Goal: Task Accomplishment & Management: Use online tool/utility

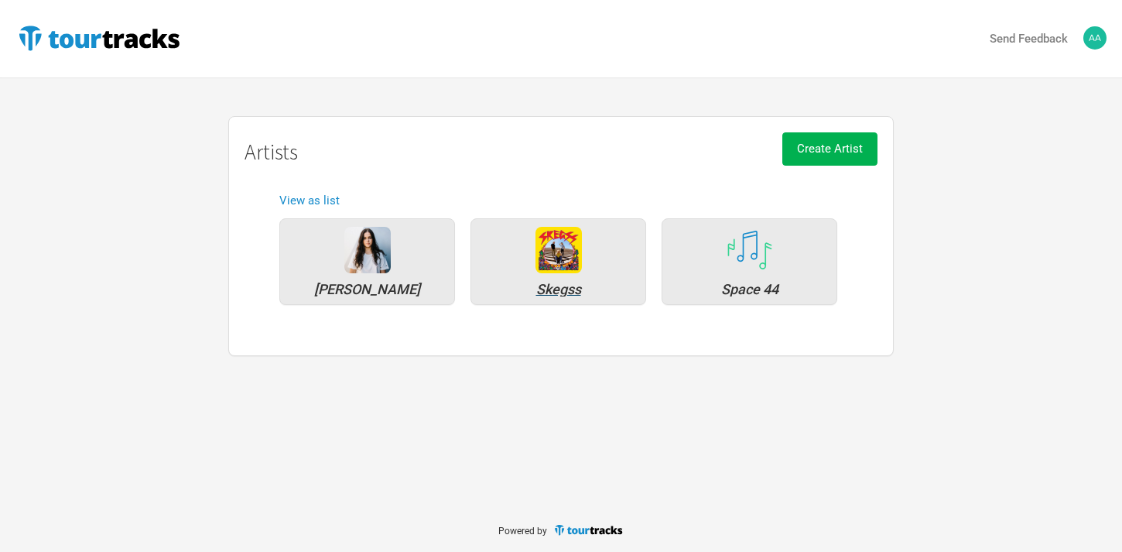
click at [573, 268] on img at bounding box center [558, 250] width 46 height 46
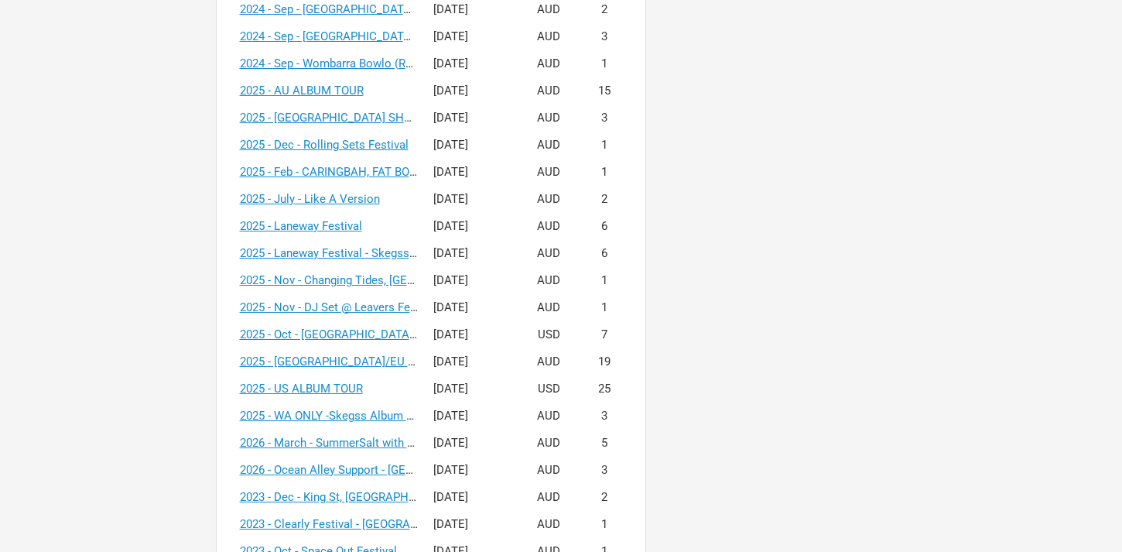
scroll to position [921, 0]
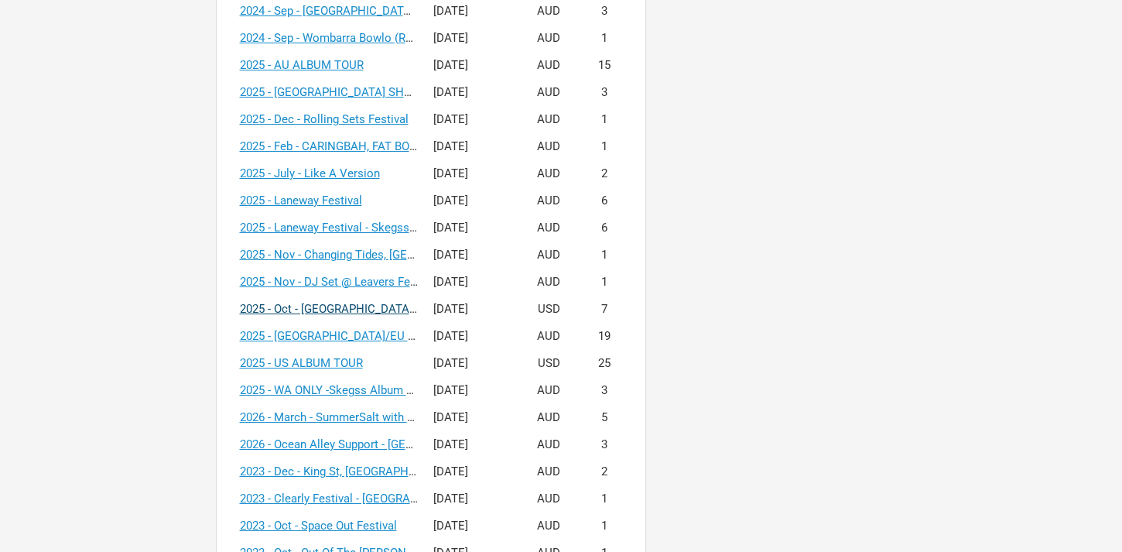
click at [345, 306] on link "2025 - Oct - [GEOGRAPHIC_DATA] + [GEOGRAPHIC_DATA] Tour + Headline V1" at bounding box center [439, 309] width 399 height 14
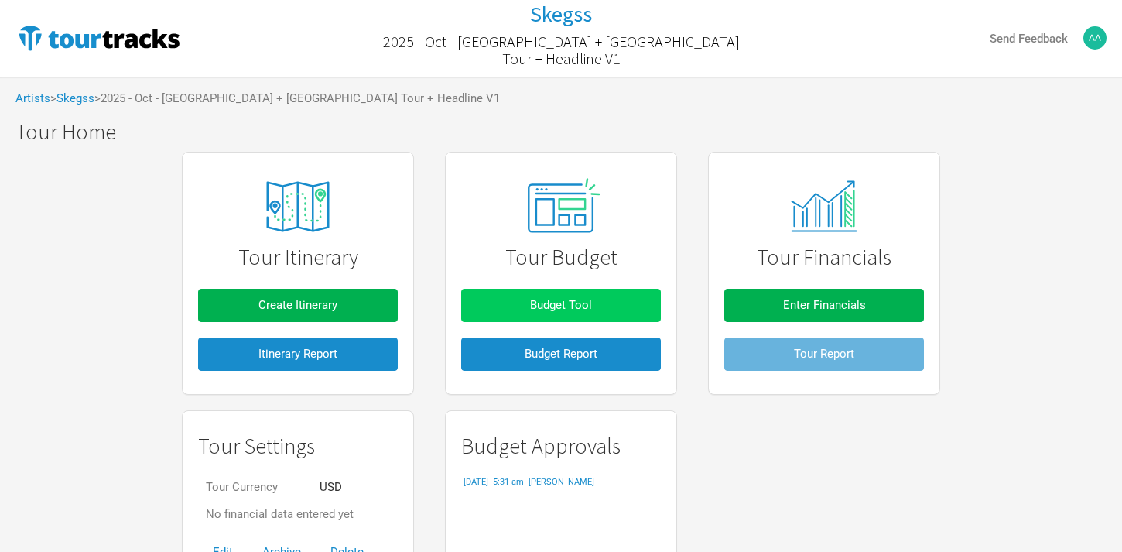
click at [577, 318] on button "Budget Tool" at bounding box center [561, 305] width 200 height 33
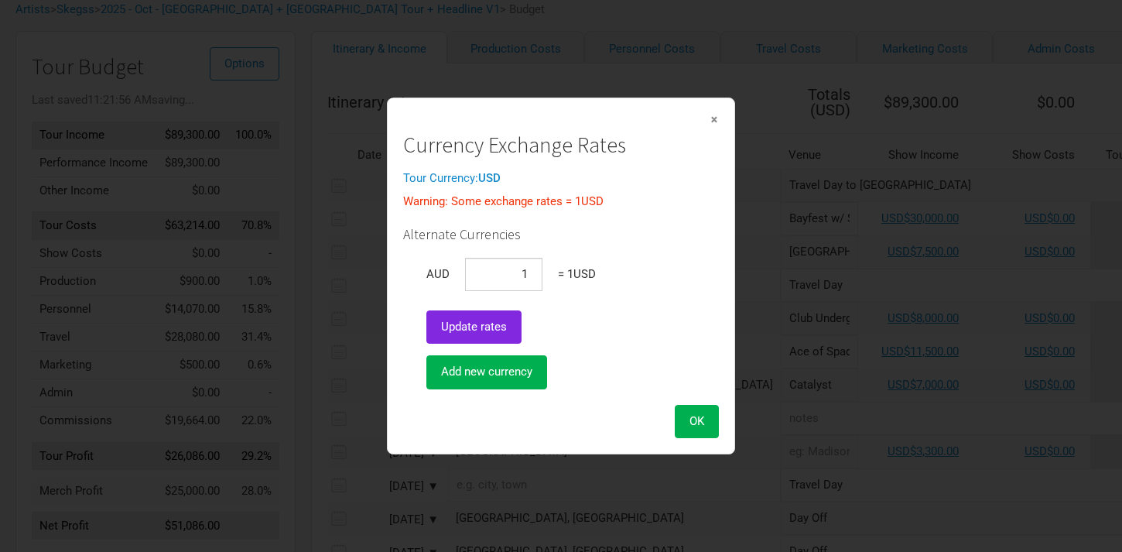
scroll to position [91, 0]
click at [713, 118] on span "×" at bounding box center [713, 119] width 9 height 17
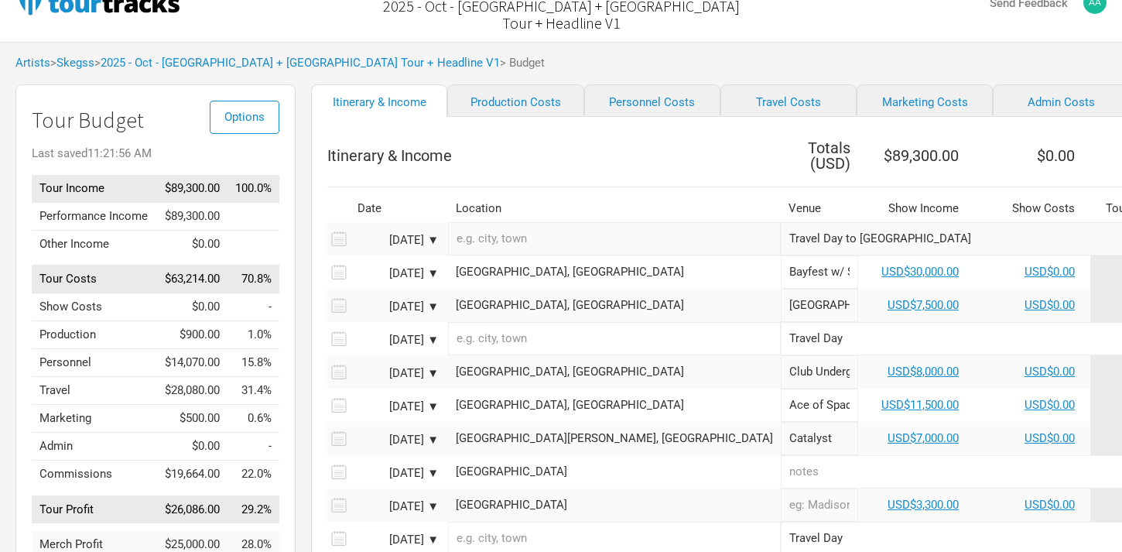
scroll to position [28, 0]
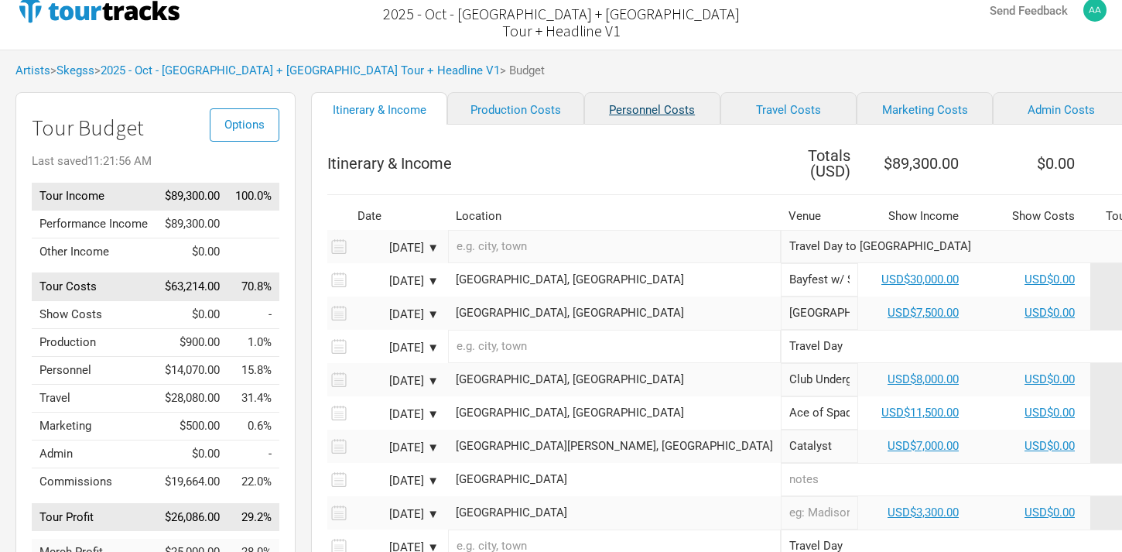
click at [601, 114] on link "Personnel Costs" at bounding box center [652, 108] width 136 height 32
select select "USD"
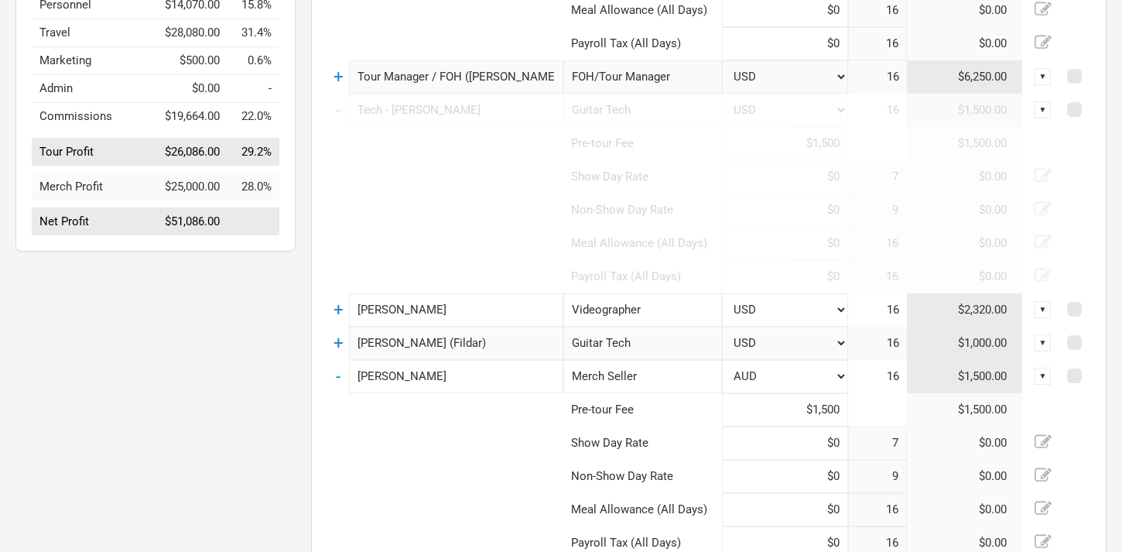
scroll to position [402, 0]
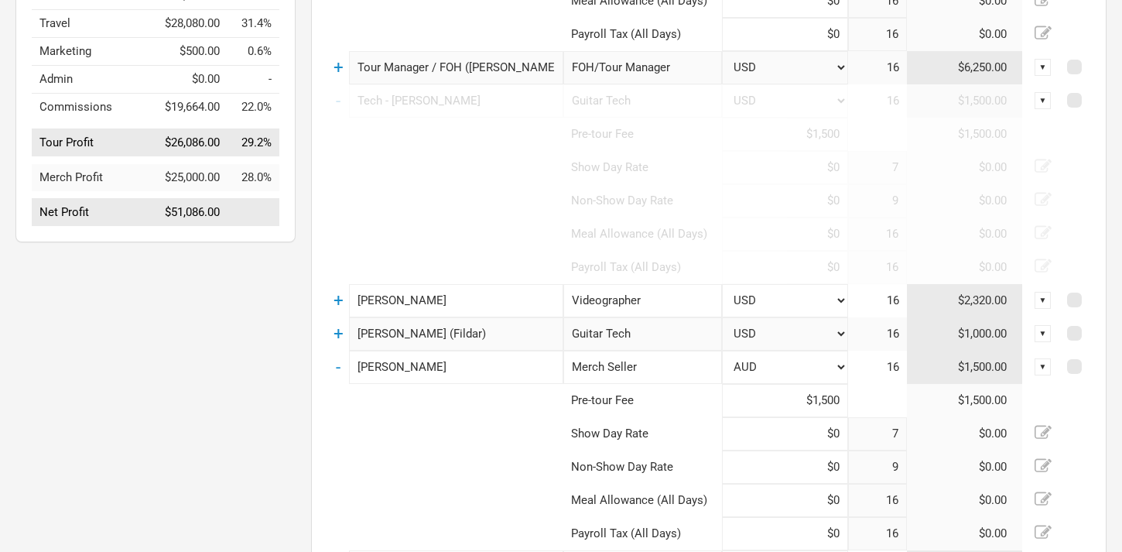
click at [442, 303] on input "[PERSON_NAME]" at bounding box center [456, 300] width 214 height 33
drag, startPoint x: 442, startPoint y: 303, endPoint x: 323, endPoint y: 303, distance: 119.9
click at [323, 303] on div "Personnel Costs Total ( USD ) $14,070.00 Name Sub-Category (Role) Currency Days…" at bounding box center [708, 267] width 795 height 1011
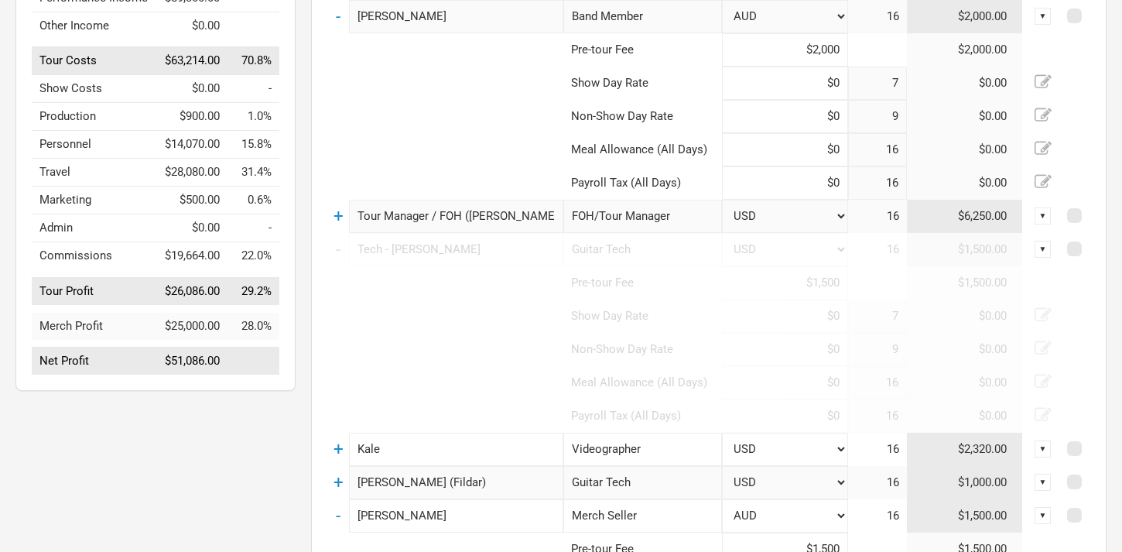
scroll to position [255, 0]
type input "Kale"
click at [949, 458] on td "$2,320.00" at bounding box center [965, 447] width 116 height 33
click at [948, 443] on td "$2,320.00" at bounding box center [965, 447] width 116 height 33
click at [1043, 447] on div "▼" at bounding box center [1042, 447] width 17 height 17
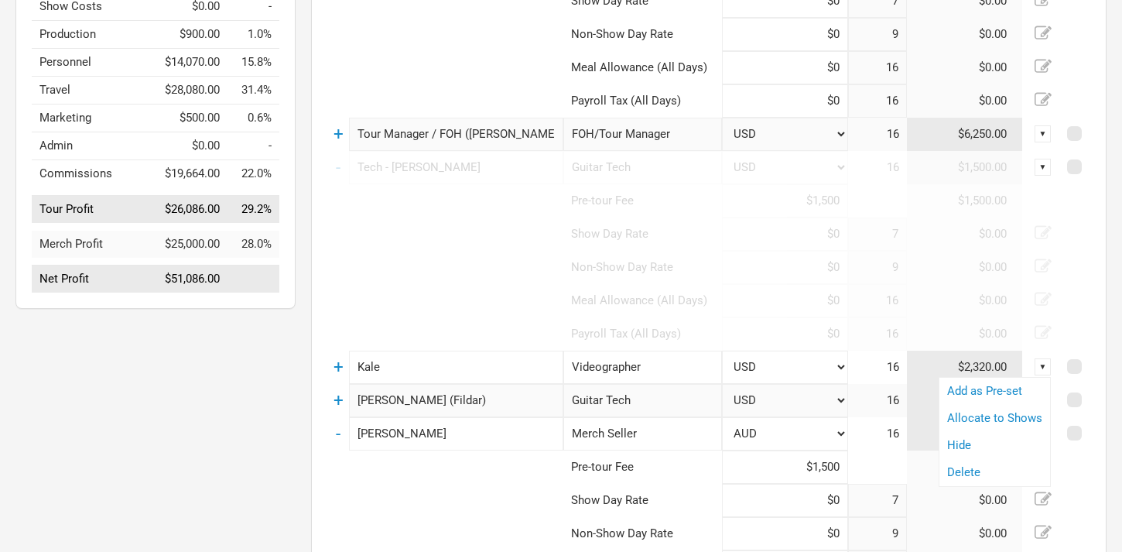
scroll to position [337, 0]
click at [962, 369] on td "$2,320.00" at bounding box center [965, 365] width 116 height 33
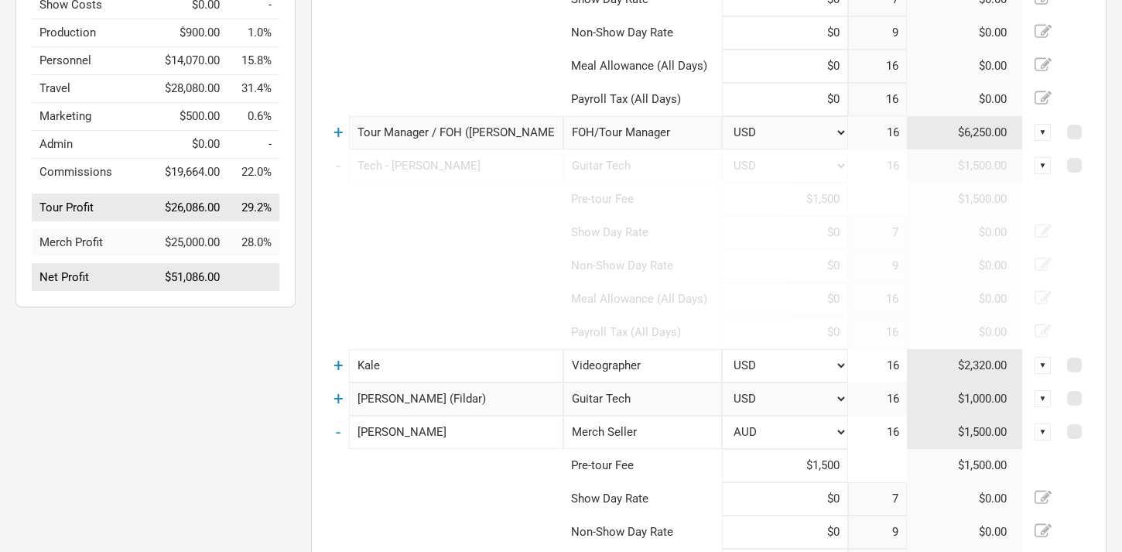
click at [985, 365] on td "$2,320.00" at bounding box center [965, 365] width 116 height 33
click at [892, 367] on td "16" at bounding box center [877, 365] width 58 height 33
drag, startPoint x: 900, startPoint y: 366, endPoint x: 882, endPoint y: 365, distance: 18.6
click at [882, 365] on td "16" at bounding box center [877, 365] width 58 height 33
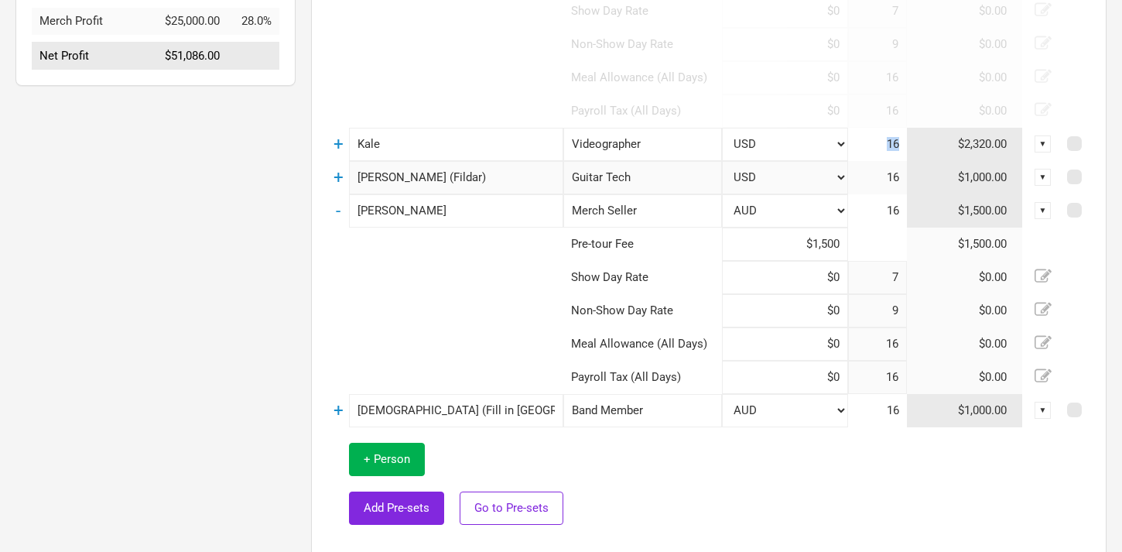
scroll to position [572, 0]
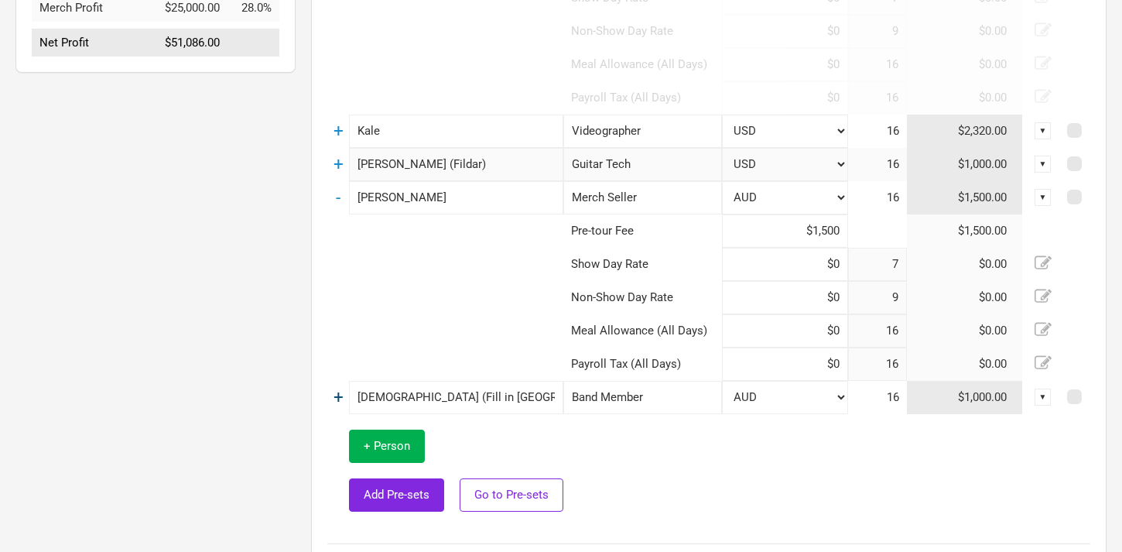
drag, startPoint x: 405, startPoint y: 396, endPoint x: 337, endPoint y: 393, distance: 68.1
click at [337, 393] on tr "+ [PERSON_NAME] (Fill in Drummer) Band Member 1 selection AUD USD New ... 16 $1…" at bounding box center [708, 397] width 763 height 33
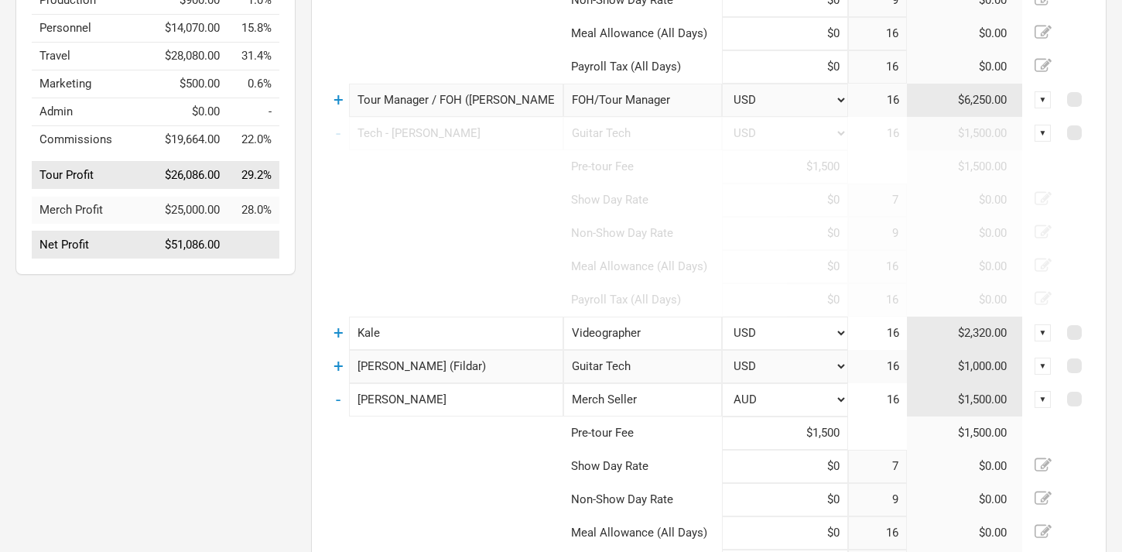
scroll to position [351, 0]
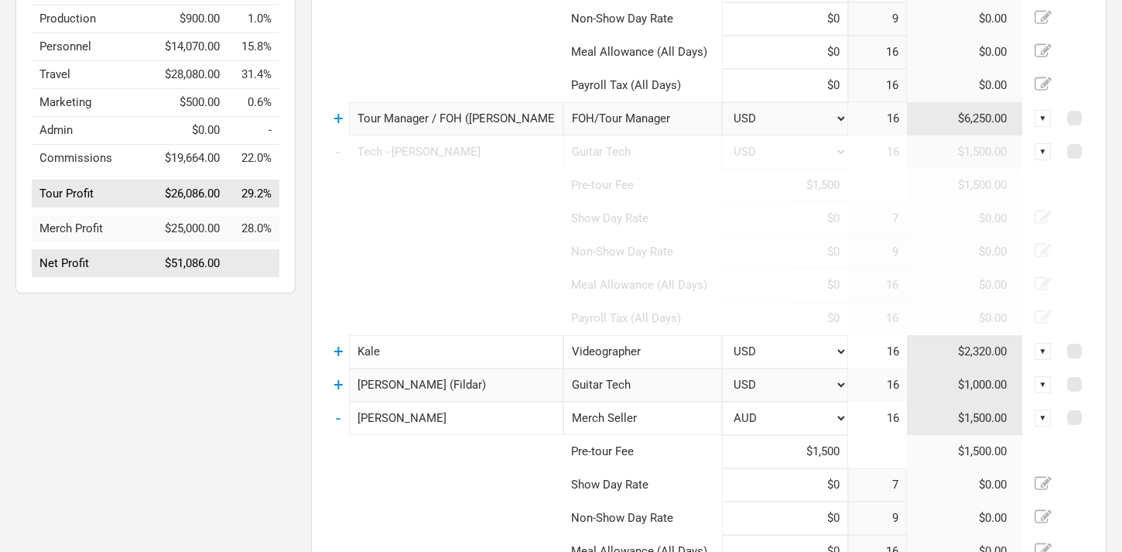
type input "Dune rats BC (Fill in Drummer)"
click at [1046, 353] on div "▼" at bounding box center [1042, 351] width 17 height 17
click at [1075, 350] on span at bounding box center [1074, 350] width 15 height 15
click at [1090, 350] on input "checkbox" at bounding box center [1095, 352] width 10 height 10
checkbox input "true"
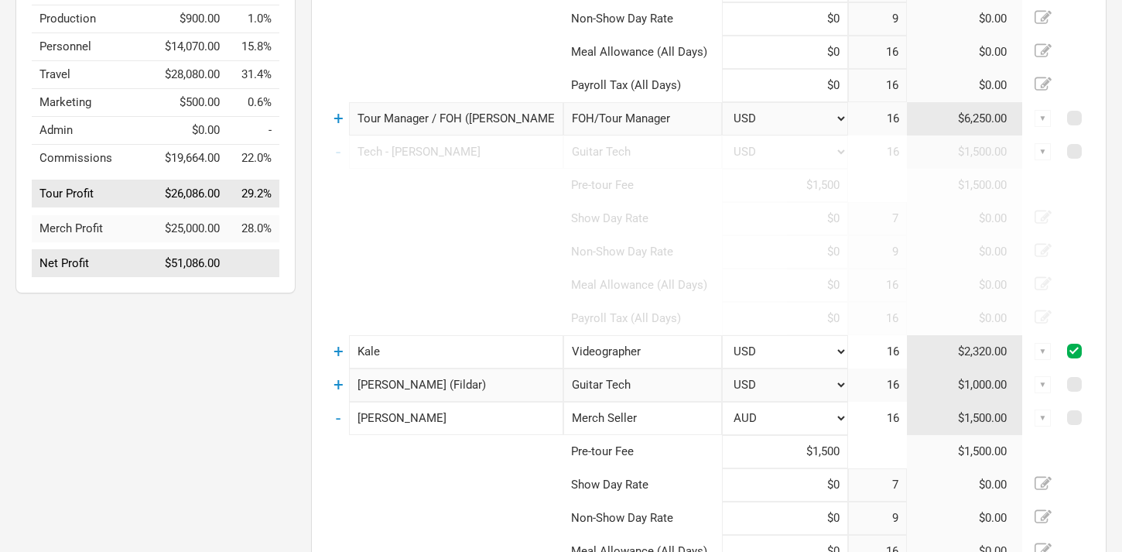
click at [1040, 351] on div "▼" at bounding box center [1042, 351] width 17 height 17
click at [1082, 352] on td at bounding box center [1075, 351] width 29 height 33
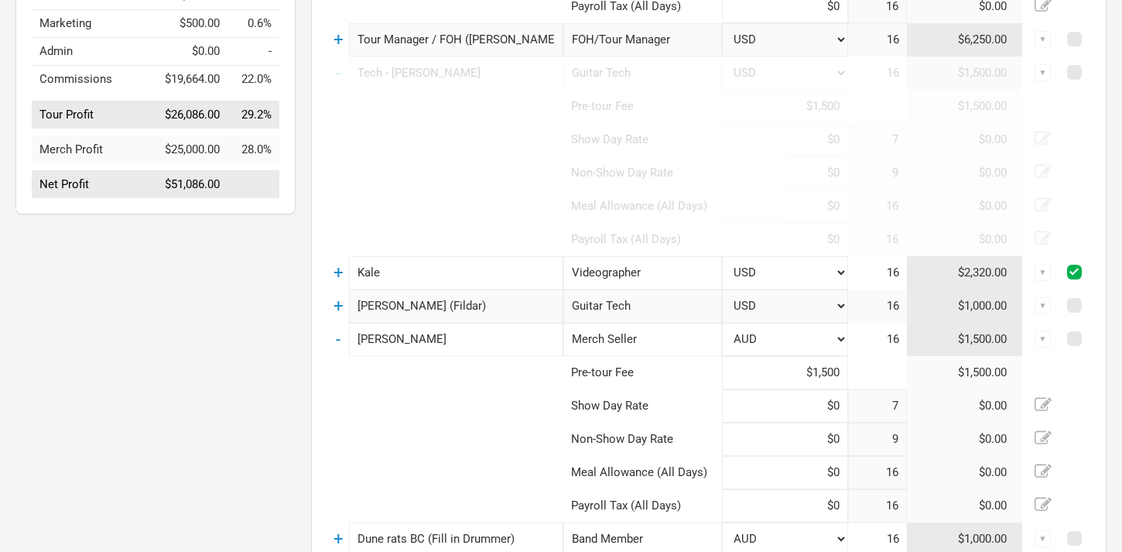
scroll to position [443, 0]
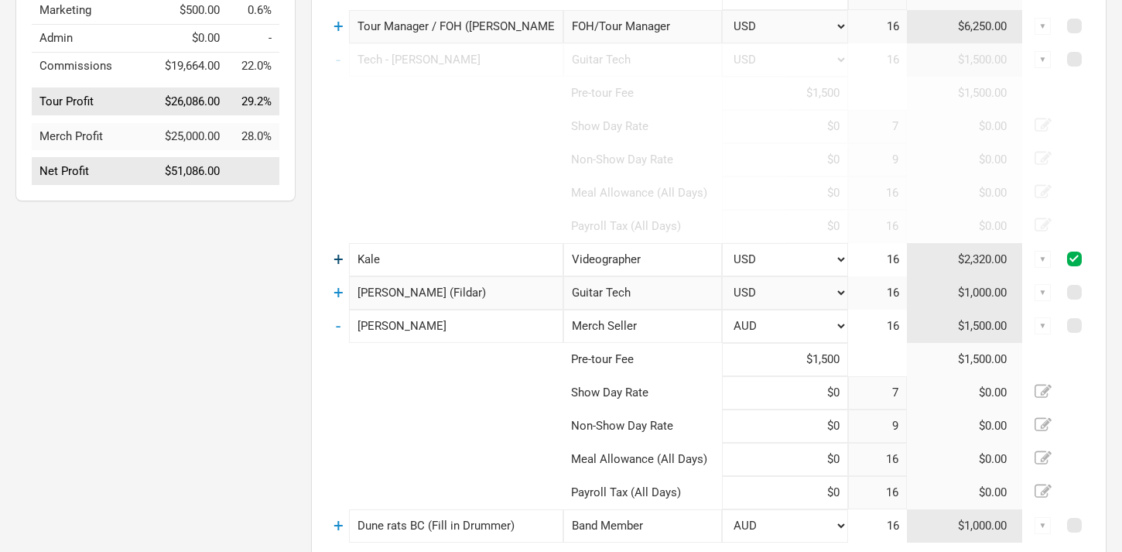
click at [337, 257] on link "+" at bounding box center [338, 259] width 10 height 20
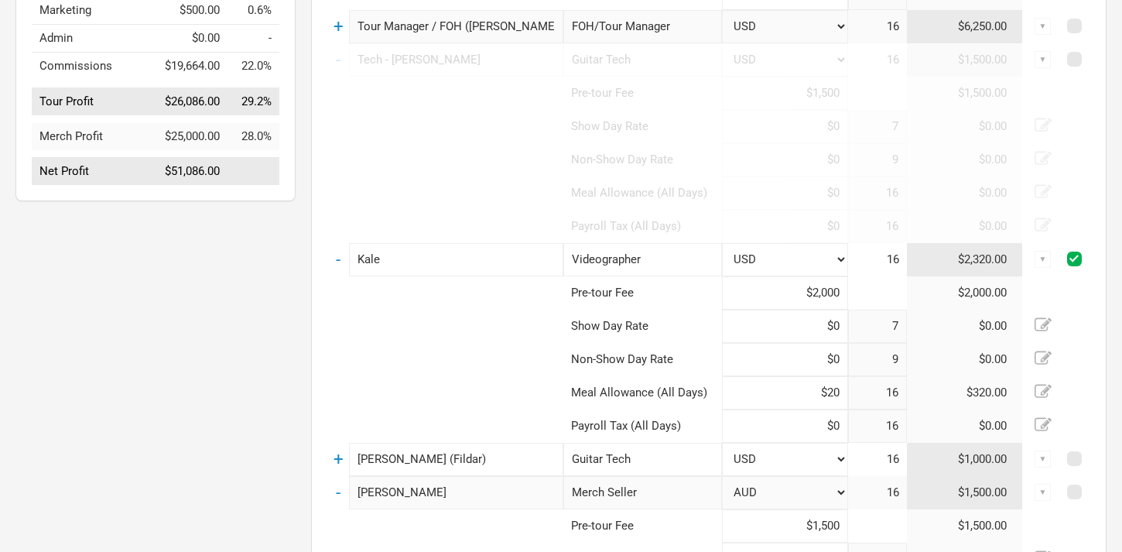
drag, startPoint x: 842, startPoint y: 295, endPoint x: 782, endPoint y: 291, distance: 59.7
click at [782, 291] on input "$2,000" at bounding box center [785, 292] width 126 height 33
type input "$3,000"
select select "AUD"
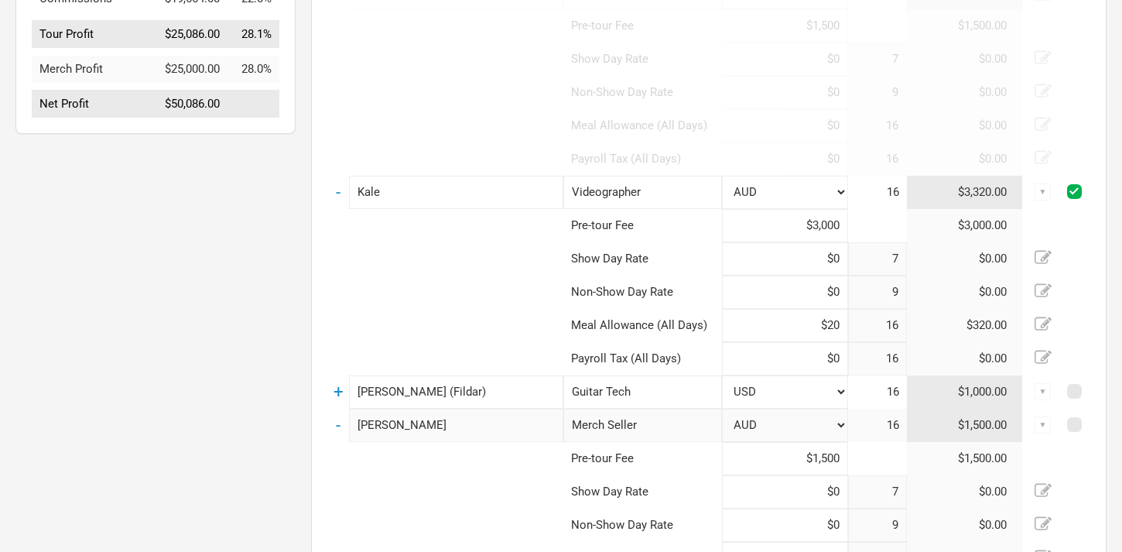
scroll to position [512, 0]
click at [336, 390] on link "+" at bounding box center [338, 390] width 10 height 20
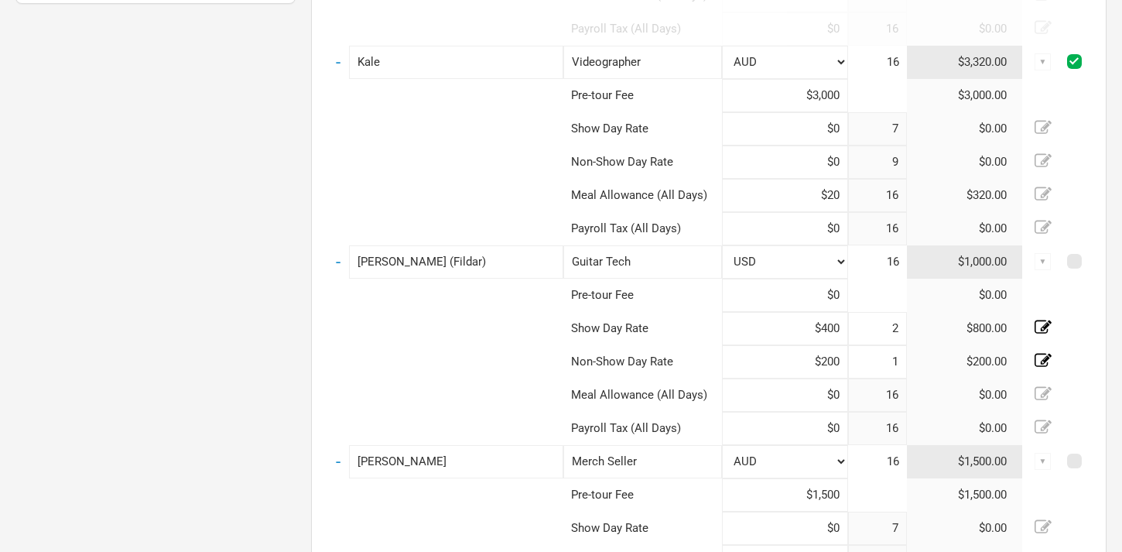
scroll to position [654, 0]
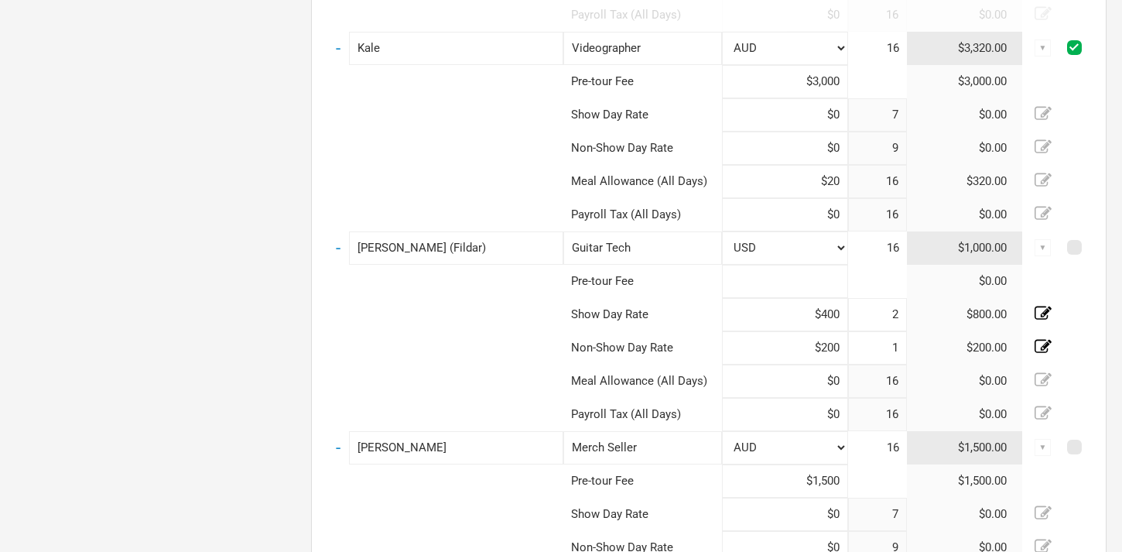
click at [838, 283] on input at bounding box center [785, 281] width 126 height 33
type input "$2,400"
click at [817, 333] on input "$200" at bounding box center [785, 347] width 126 height 33
click at [977, 340] on td "$200.00" at bounding box center [965, 347] width 116 height 33
drag, startPoint x: 811, startPoint y: 313, endPoint x: 840, endPoint y: 315, distance: 28.7
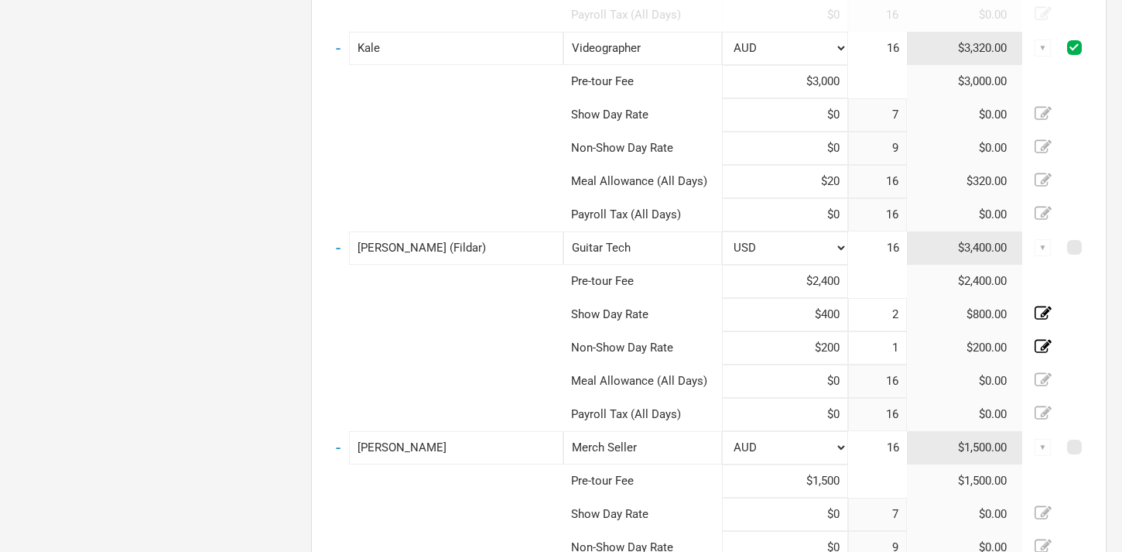
click at [840, 315] on input "$400" at bounding box center [785, 314] width 126 height 33
type input "$0"
drag, startPoint x: 810, startPoint y: 353, endPoint x: 845, endPoint y: 357, distance: 34.9
click at [845, 357] on input "$200" at bounding box center [785, 347] width 126 height 33
type input "$0"
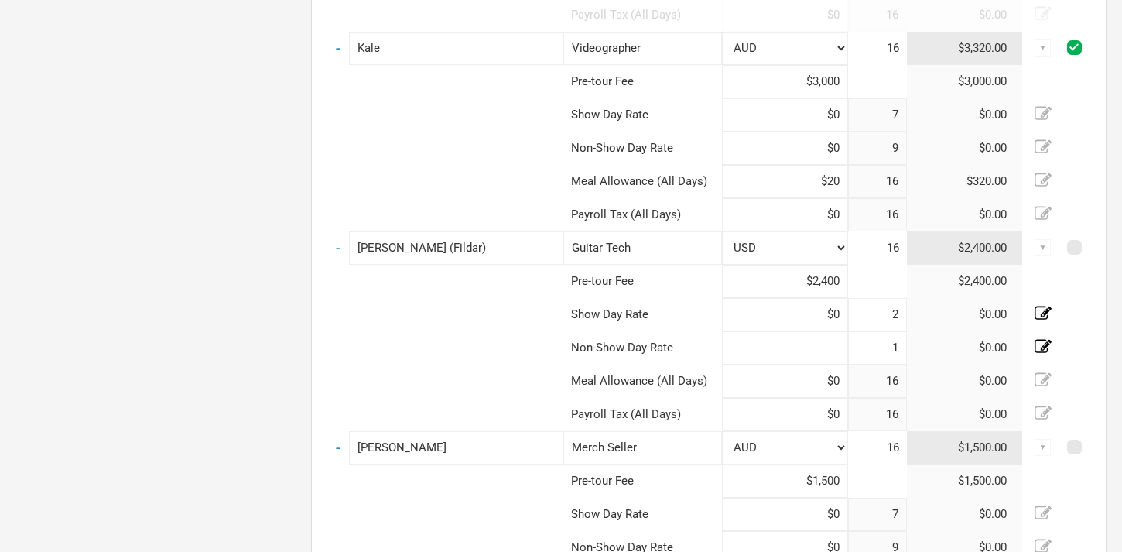
type input "$0"
click at [467, 356] on td at bounding box center [445, 347] width 236 height 33
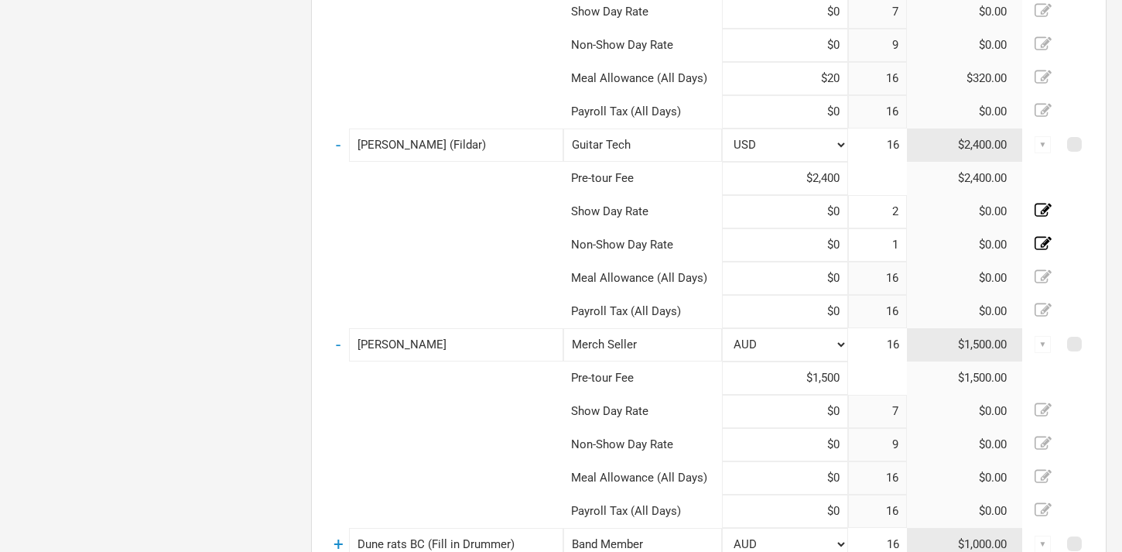
scroll to position [759, 0]
click at [1074, 343] on span at bounding box center [1074, 342] width 15 height 15
click at [1090, 343] on input "checkbox" at bounding box center [1095, 343] width 10 height 10
click at [1043, 341] on div "▼" at bounding box center [1042, 342] width 17 height 17
click at [1082, 340] on td at bounding box center [1075, 342] width 29 height 33
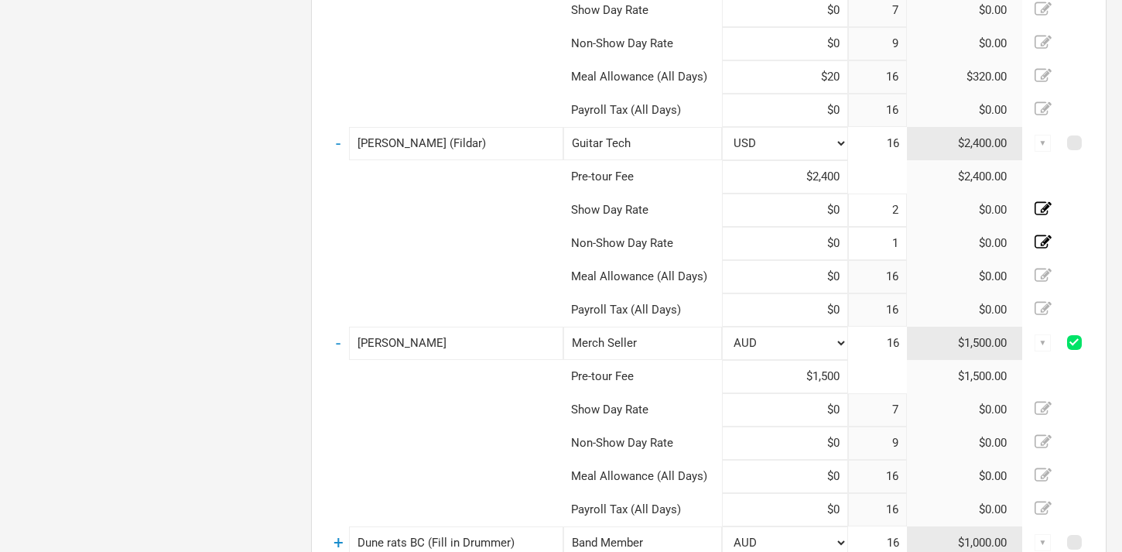
click at [1071, 341] on span at bounding box center [1074, 342] width 15 height 15
click at [1090, 341] on input "checkbox" at bounding box center [1095, 343] width 10 height 10
checkbox input "false"
click at [1041, 340] on div "▼" at bounding box center [1042, 342] width 17 height 17
click at [336, 144] on link "-" at bounding box center [338, 143] width 5 height 20
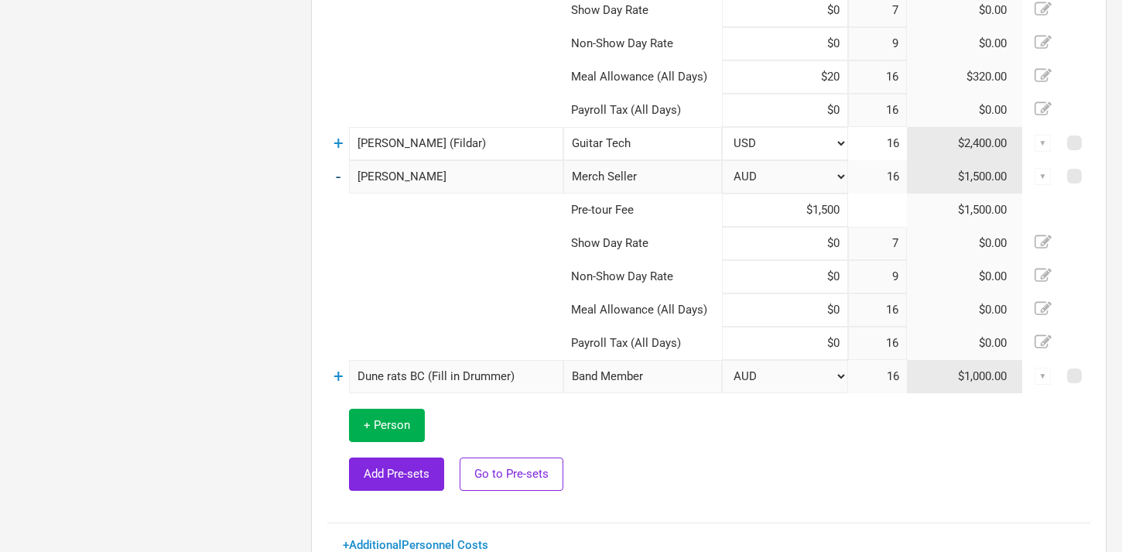
click at [337, 179] on link "-" at bounding box center [338, 176] width 5 height 20
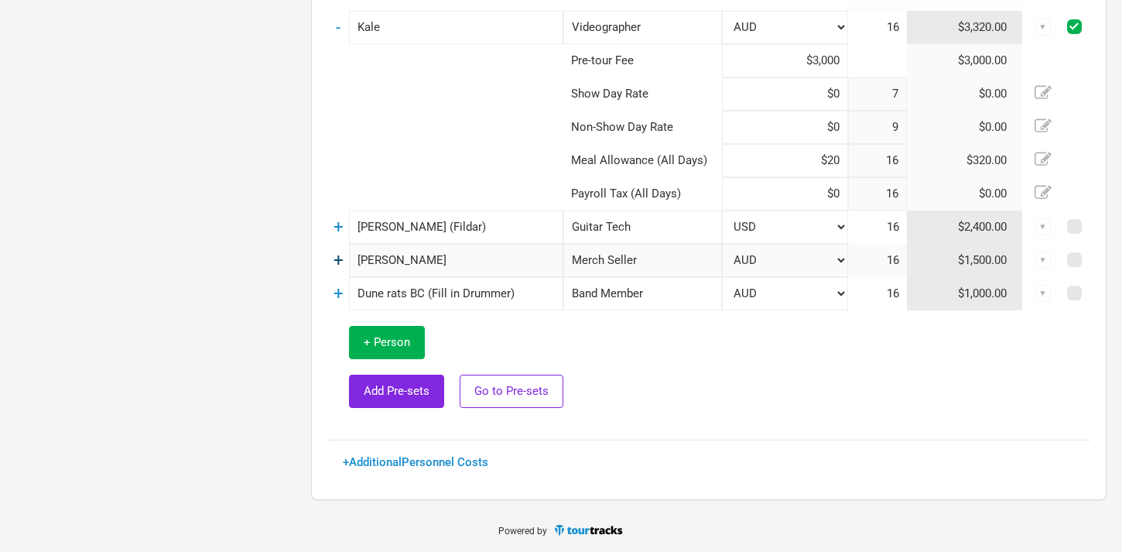
scroll to position [675, 0]
click at [1039, 231] on div "▼" at bounding box center [1042, 226] width 17 height 17
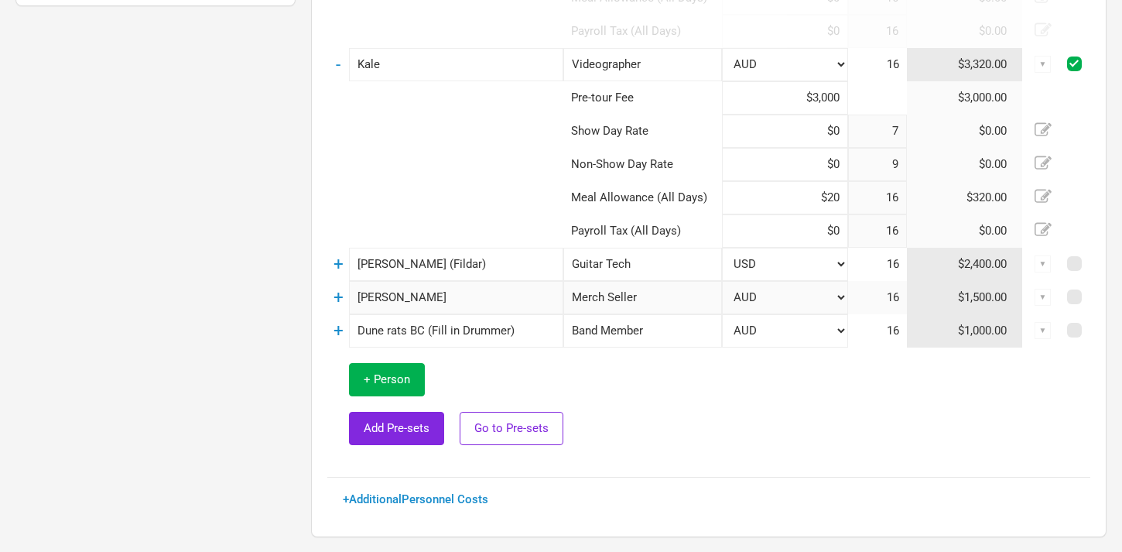
scroll to position [612, 0]
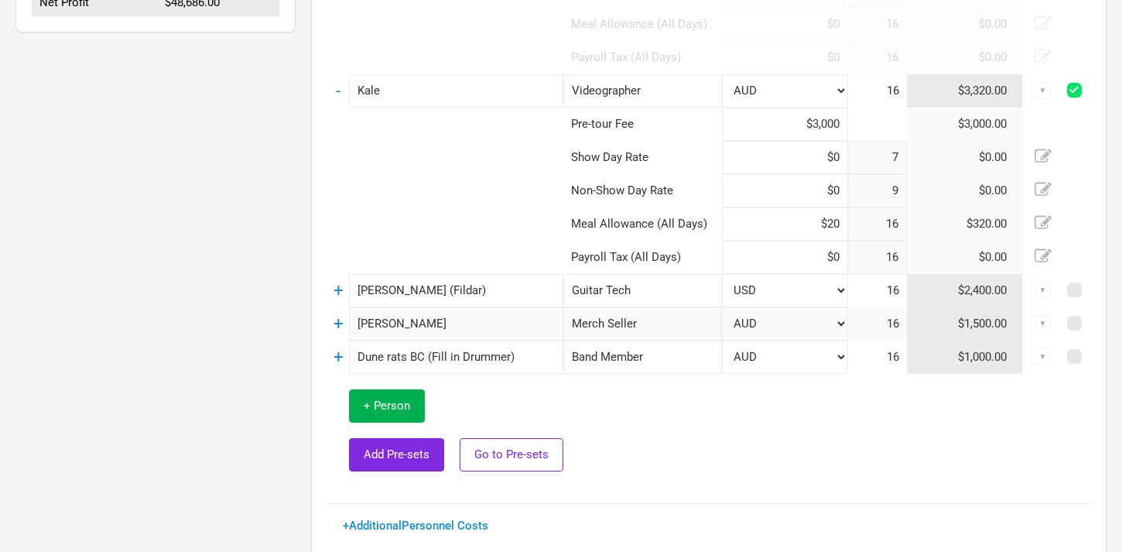
click at [1074, 89] on span at bounding box center [1074, 90] width 15 height 15
click at [1090, 89] on input "checkbox" at bounding box center [1095, 91] width 10 height 10
checkbox input "false"
click at [1039, 323] on div "▼" at bounding box center [1042, 323] width 17 height 17
click at [955, 397] on link "Hide" at bounding box center [994, 402] width 95 height 12
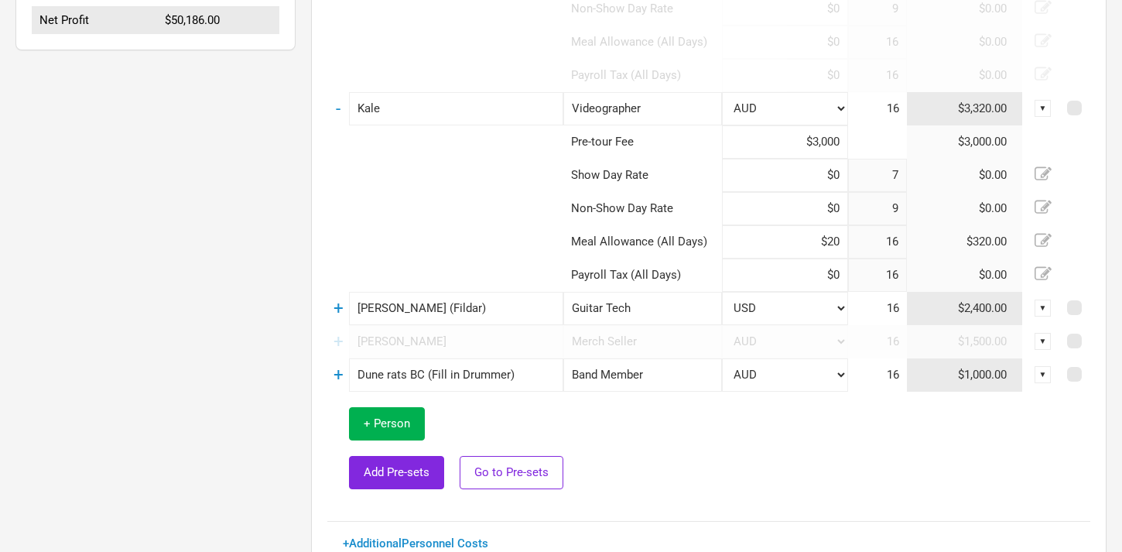
scroll to position [606, 0]
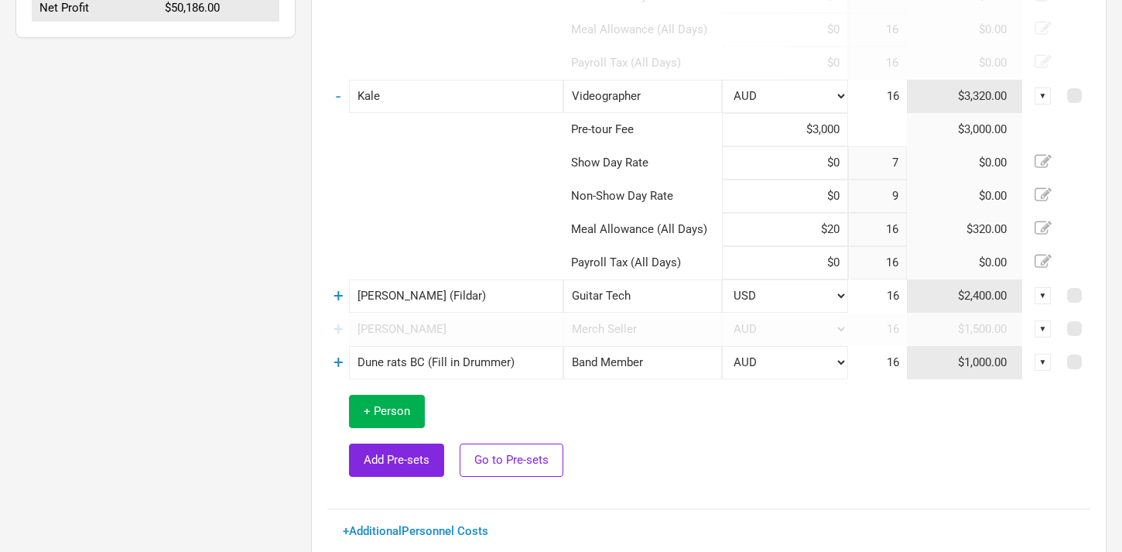
drag, startPoint x: 843, startPoint y: 228, endPoint x: 797, endPoint y: 231, distance: 46.5
click at [797, 231] on input "$20" at bounding box center [785, 229] width 126 height 33
type input "$0"
click at [763, 479] on td at bounding box center [826, 436] width 527 height 114
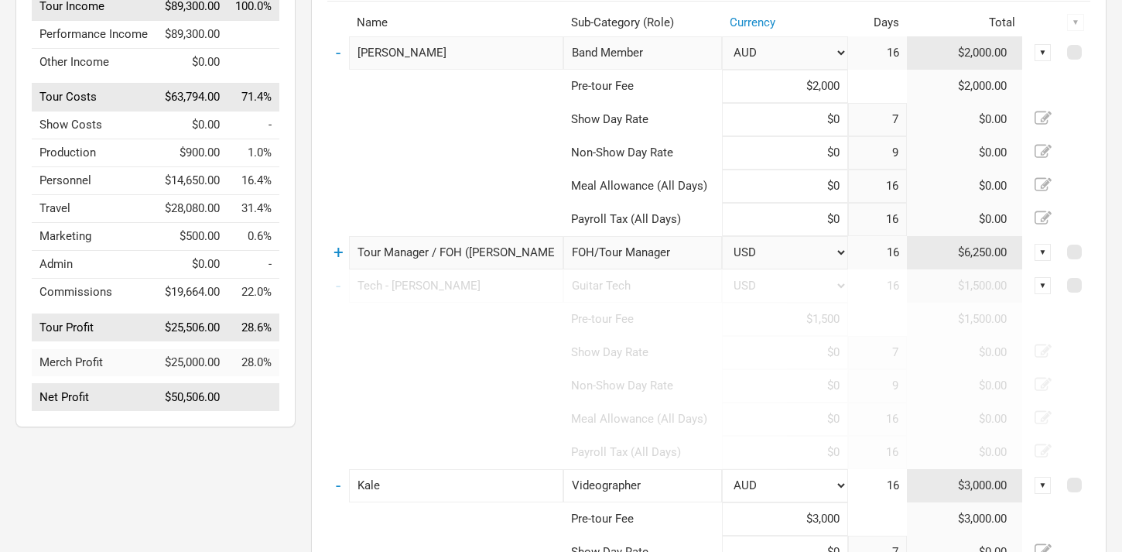
scroll to position [218, 0]
click at [342, 483] on td "-" at bounding box center [338, 484] width 22 height 33
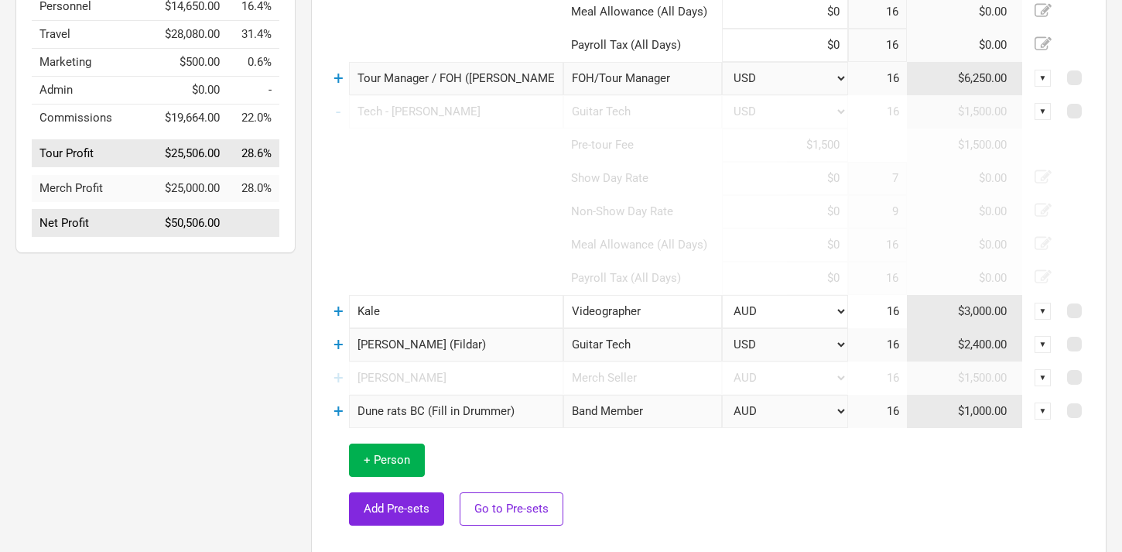
scroll to position [391, 0]
click at [339, 108] on link "-" at bounding box center [338, 111] width 5 height 20
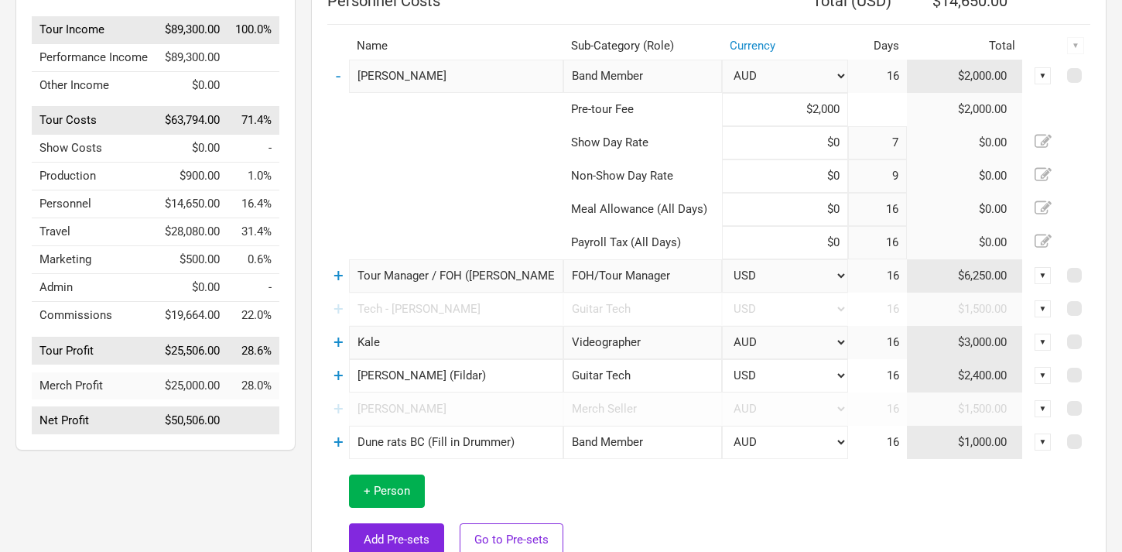
scroll to position [186, 0]
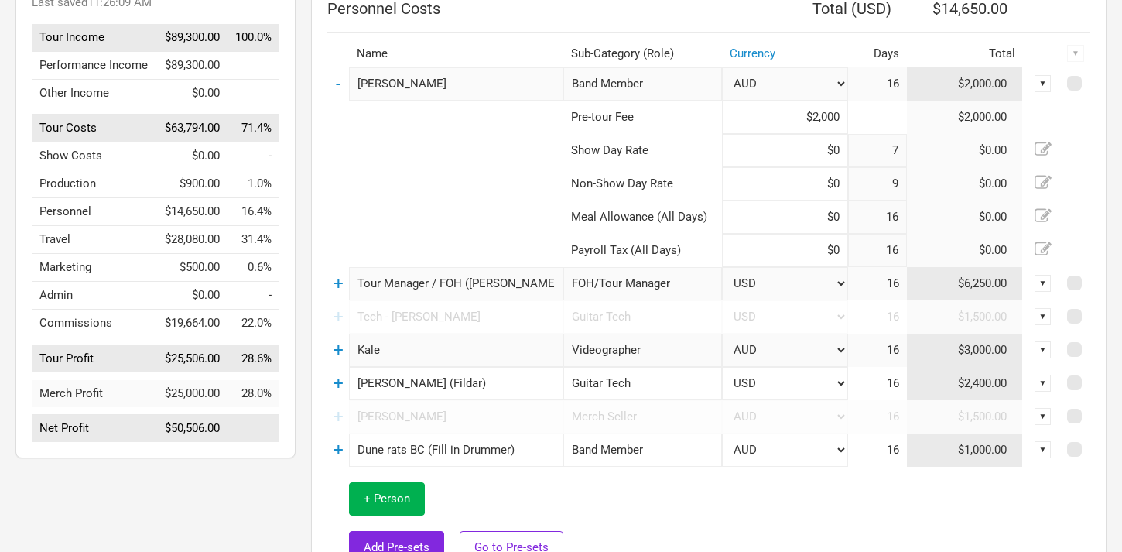
drag, startPoint x: 443, startPoint y: 387, endPoint x: 410, endPoint y: 387, distance: 33.3
click at [409, 387] on input "[PERSON_NAME] (Fildar)" at bounding box center [456, 383] width 214 height 33
click at [734, 517] on td at bounding box center [826, 523] width 527 height 114
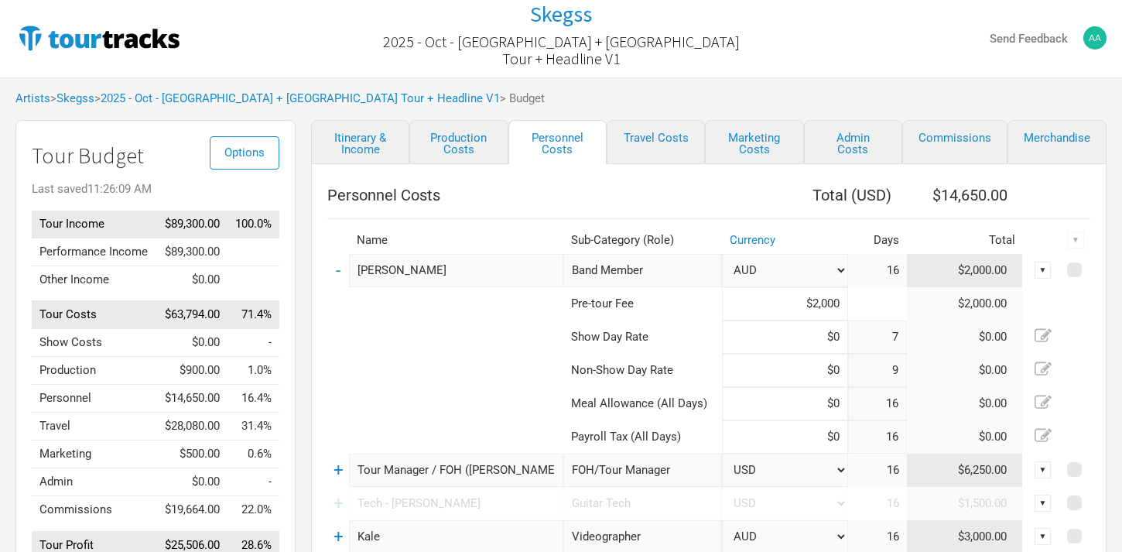
scroll to position [0, 0]
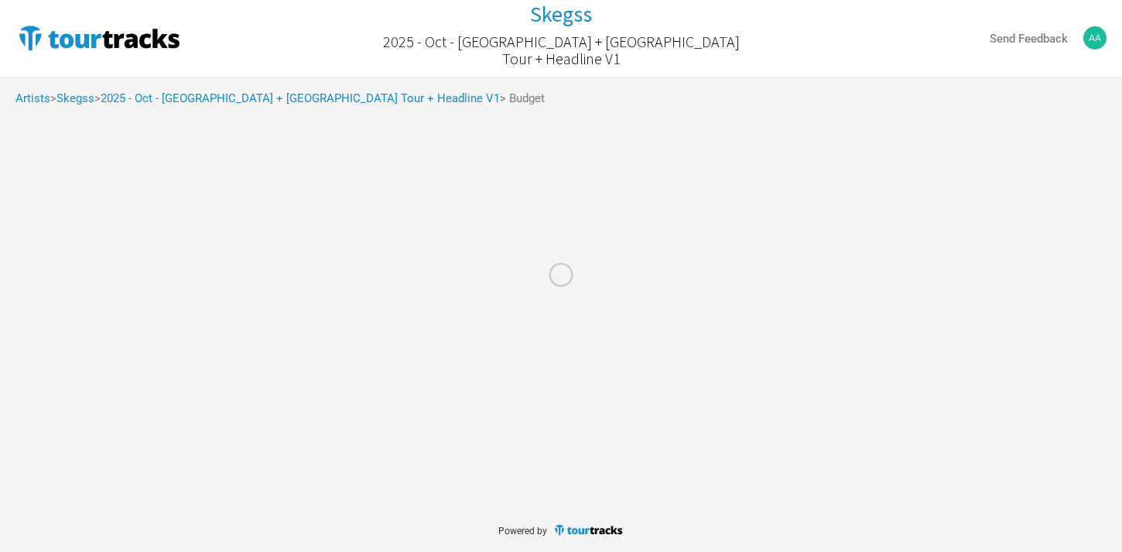
select select "USD"
